Goal: Task Accomplishment & Management: Manage account settings

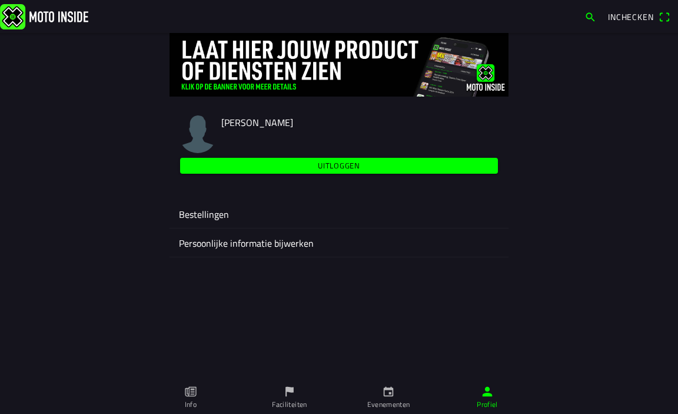
click at [207, 213] on ion-label "Bestellingen" at bounding box center [339, 214] width 320 height 14
click at [278, 85] on img at bounding box center [339, 65] width 339 height 64
click at [194, 243] on ion-label "Persoonlijke informatie bijwerken" at bounding box center [339, 243] width 320 height 14
click at [195, 390] on icon "paper" at bounding box center [190, 391] width 13 height 13
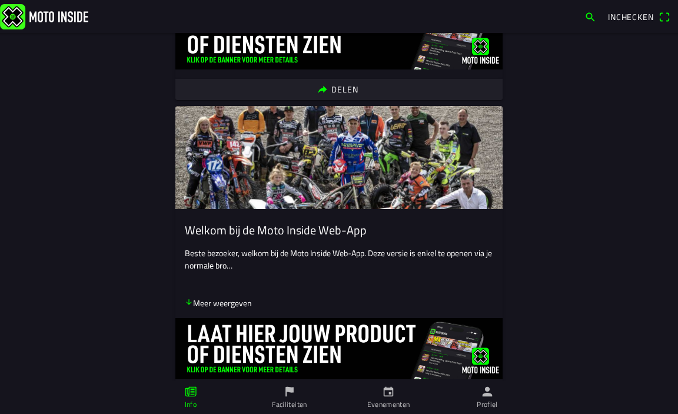
scroll to position [8578, 0]
